Goal: Navigation & Orientation: Find specific page/section

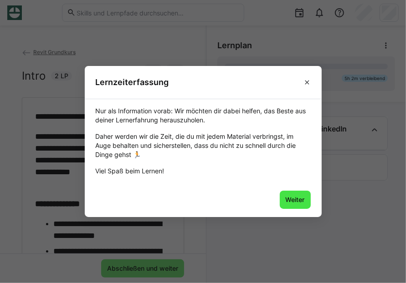
click at [291, 202] on span "Weiter" at bounding box center [295, 199] width 22 height 9
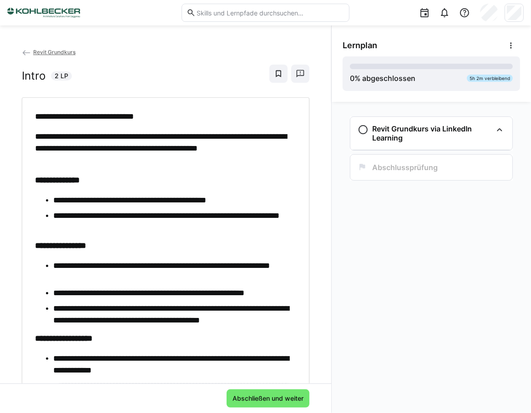
click at [25, 52] on eds-icon at bounding box center [26, 52] width 9 height 9
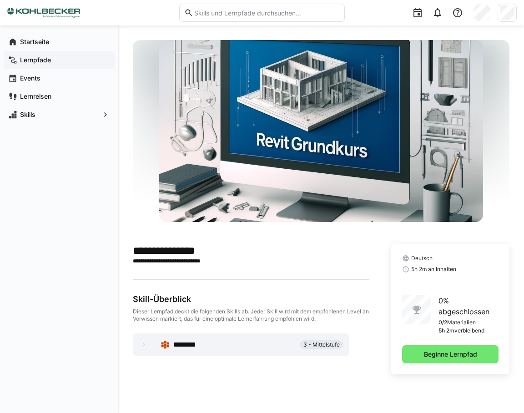
click at [0, 0] on app-navigation-label "Lernpfade" at bounding box center [0, 0] width 0 height 0
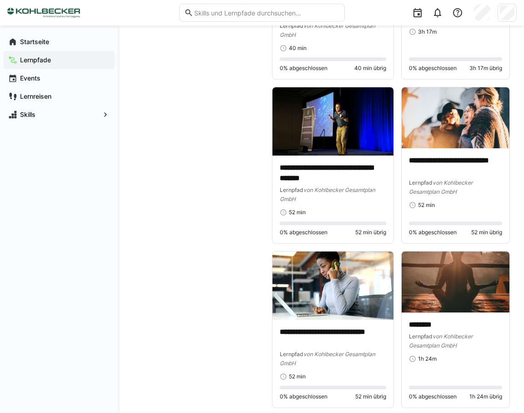
scroll to position [637, 0]
